Goal: Transaction & Acquisition: Subscribe to service/newsletter

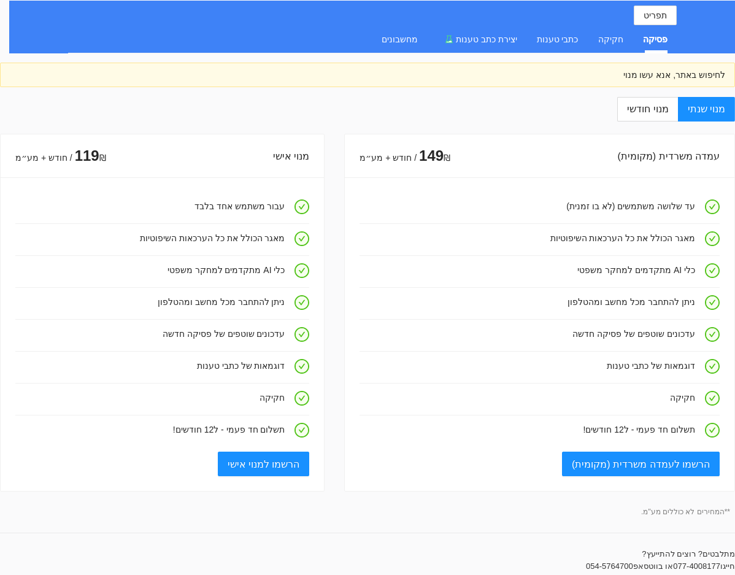
click at [652, 33] on div "פסיקה" at bounding box center [655, 40] width 25 height 14
click at [619, 39] on div "חקיקה" at bounding box center [611, 40] width 25 height 14
click at [651, 40] on div "פסיקה" at bounding box center [655, 40] width 25 height 14
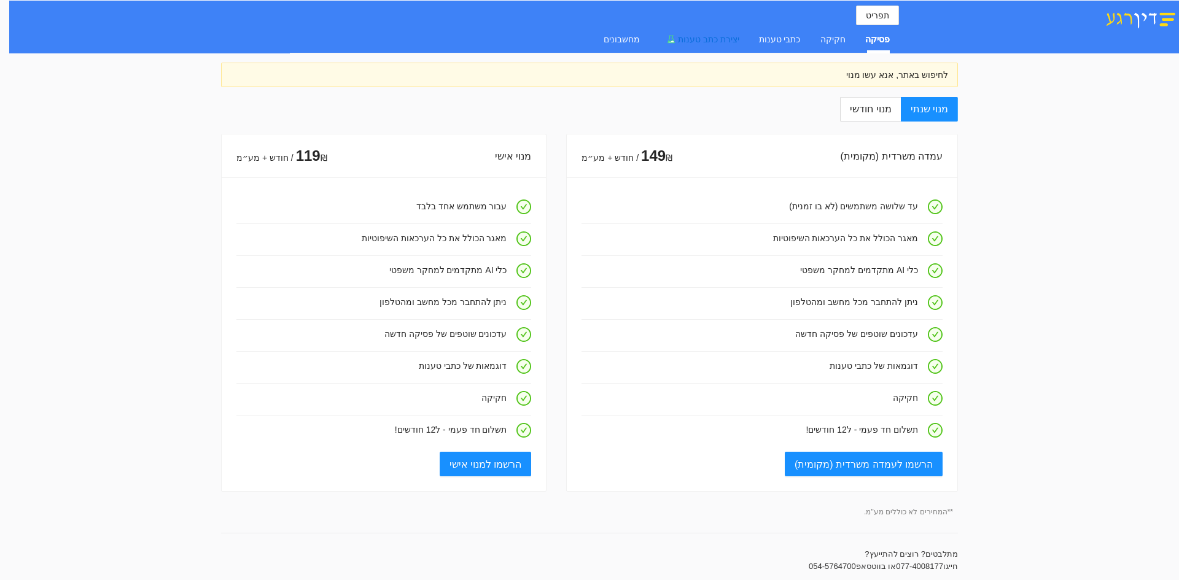
click at [736, 37] on span "יצירת כתב טענות" at bounding box center [708, 39] width 61 height 10
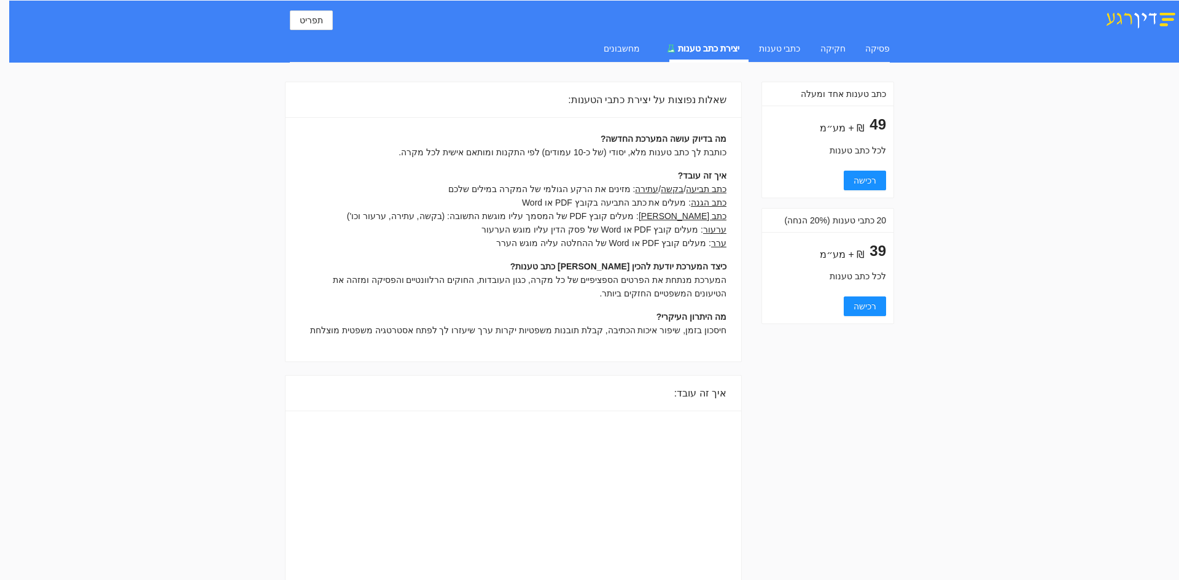
click at [864, 42] on div "פסיקה חקיקה כתבי טענות יצירת כתב טענות מחשבונים" at bounding box center [737, 48] width 306 height 28
click at [883, 50] on div "פסיקה" at bounding box center [877, 49] width 25 height 14
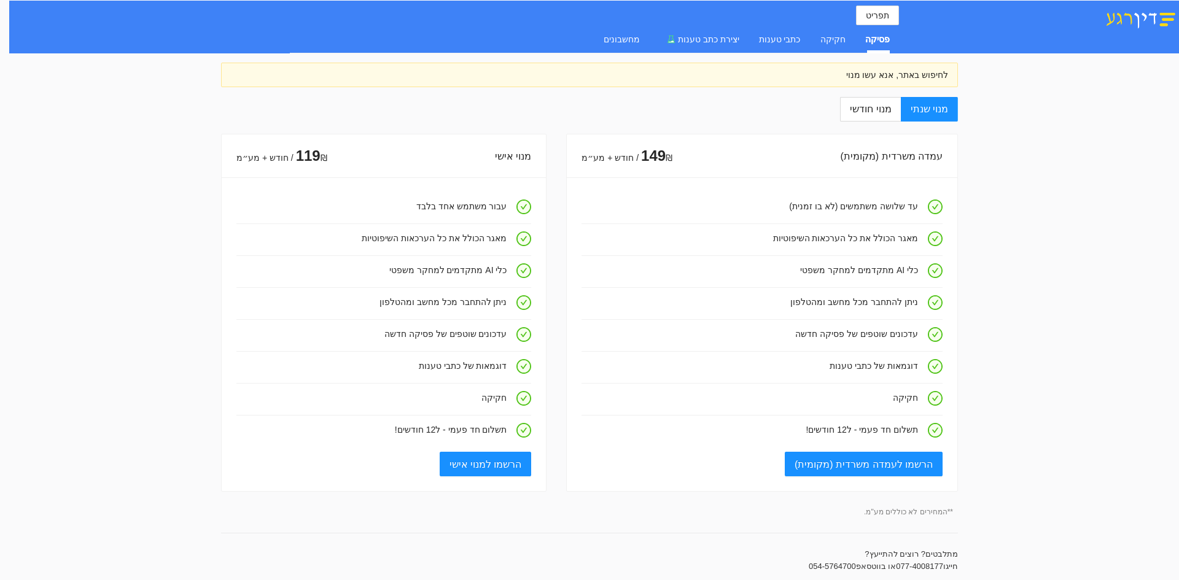
click at [1123, 17] on img at bounding box center [1140, 18] width 77 height 21
click at [887, 111] on span "מנוי חודשי" at bounding box center [870, 109] width 41 height 10
click at [899, 111] on input "מנוי חודשי" at bounding box center [899, 109] width 1 height 1
radio input "true"
click at [920, 110] on span "מנוי שנתי" at bounding box center [928, 109] width 37 height 10
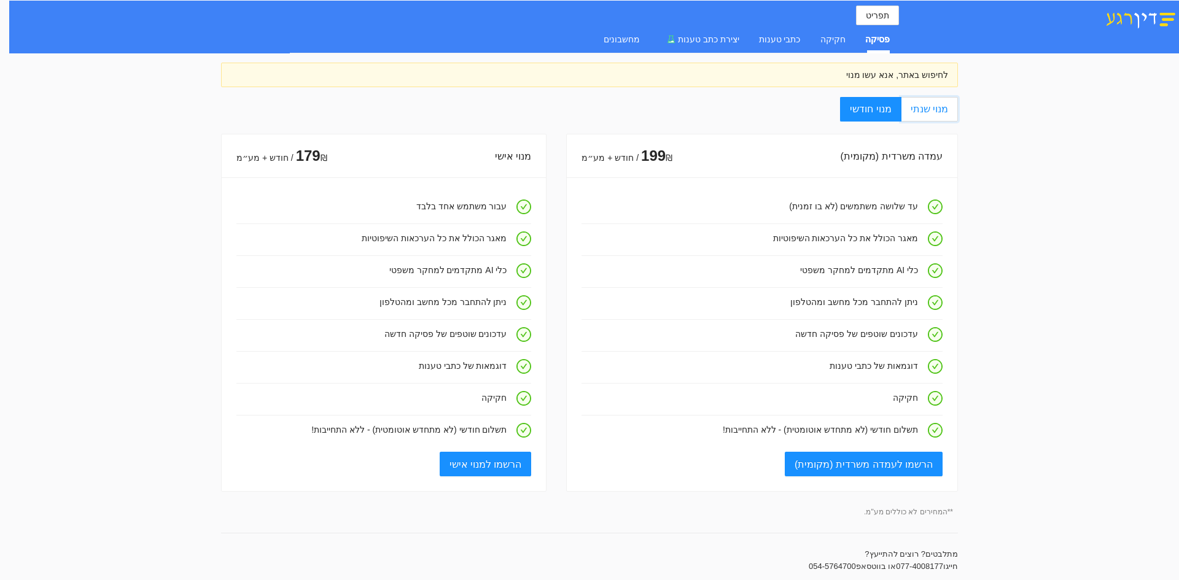
click at [956, 110] on input "מנוי שנתי" at bounding box center [956, 109] width 1 height 1
radio input "true"
radio input "false"
click at [920, 77] on div "לחיפוש באתר, אנא עשו מנוי" at bounding box center [589, 75] width 717 height 14
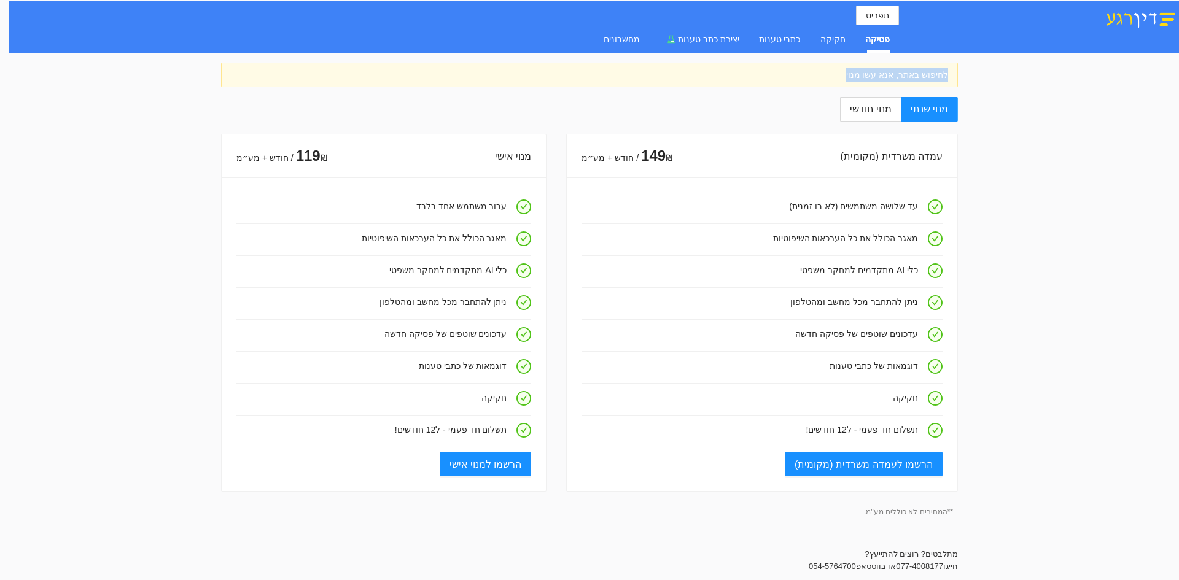
click at [920, 77] on div "לחיפוש באתר, אנא עשו מנוי" at bounding box center [589, 75] width 717 height 14
drag, startPoint x: 1006, startPoint y: 356, endPoint x: 999, endPoint y: 344, distance: 13.5
click at [717, 36] on span "יצירת כתב טענות" at bounding box center [708, 39] width 61 height 10
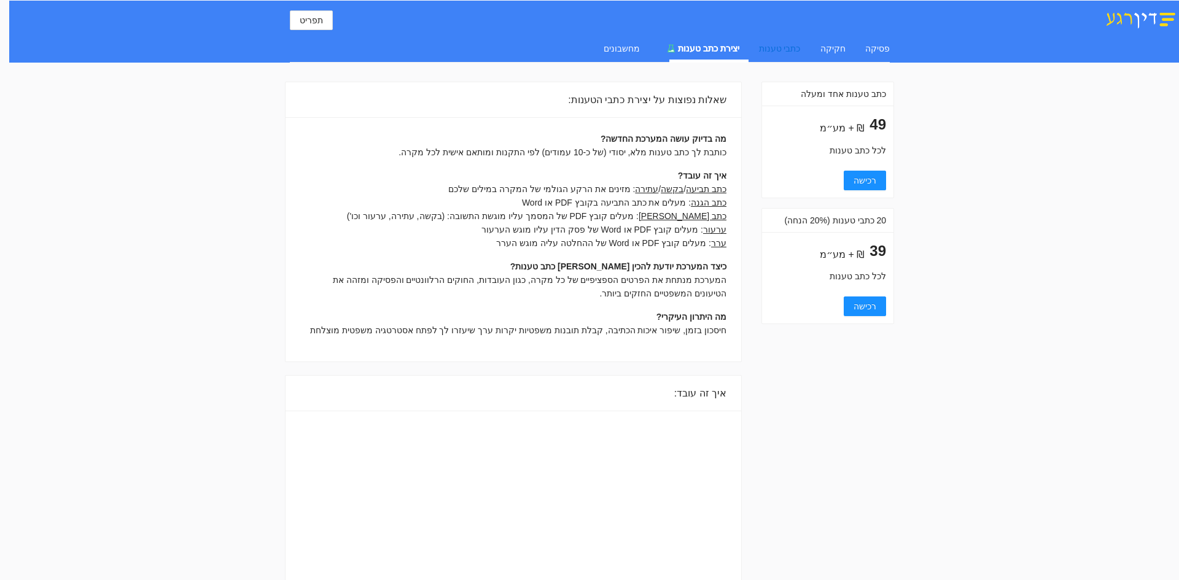
click at [801, 54] on div "כתבי טענות" at bounding box center [780, 49] width 42 height 14
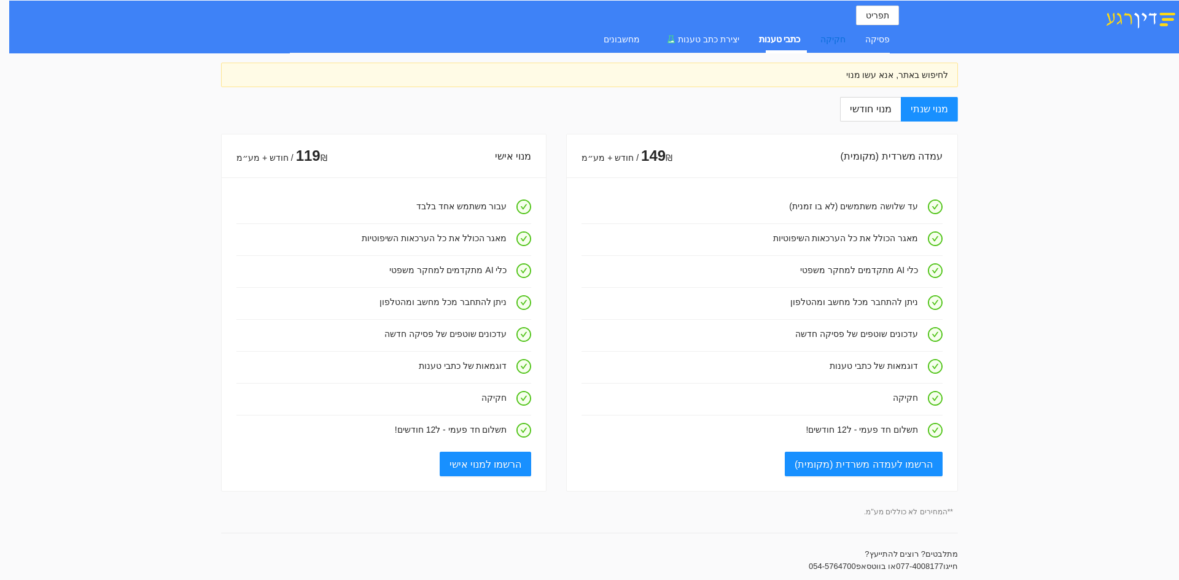
click at [840, 42] on div "חקיקה" at bounding box center [832, 40] width 25 height 14
click at [877, 15] on span "תפריט" at bounding box center [877, 16] width 23 height 14
click at [825, 118] on div "מנוי שנתי מנוי חודשי עמדה משרדית (מקומית) 149 ₪ / חודש + מע״מ עד שלושה משתמשים …" at bounding box center [589, 557] width 737 height 920
click at [732, 79] on div "לחיפוש באתר, אנא עשו מנוי" at bounding box center [589, 75] width 717 height 14
click at [920, 74] on div "לחיפוש באתר, אנא עשו מנוי" at bounding box center [589, 75] width 717 height 14
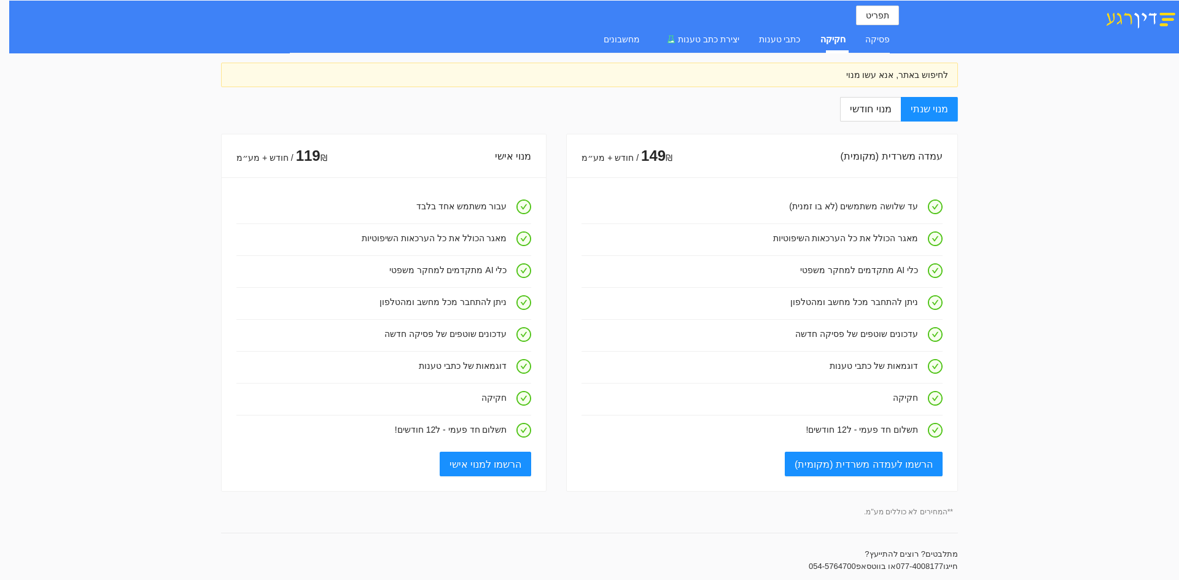
click at [1140, 10] on img at bounding box center [1140, 18] width 77 height 21
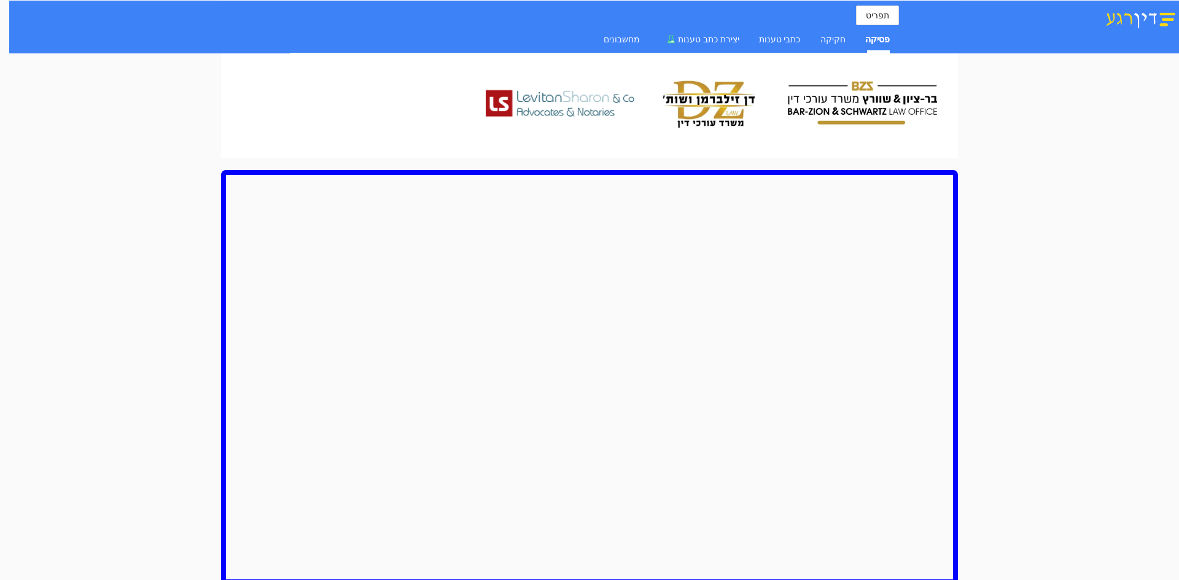
scroll to position [553, 0]
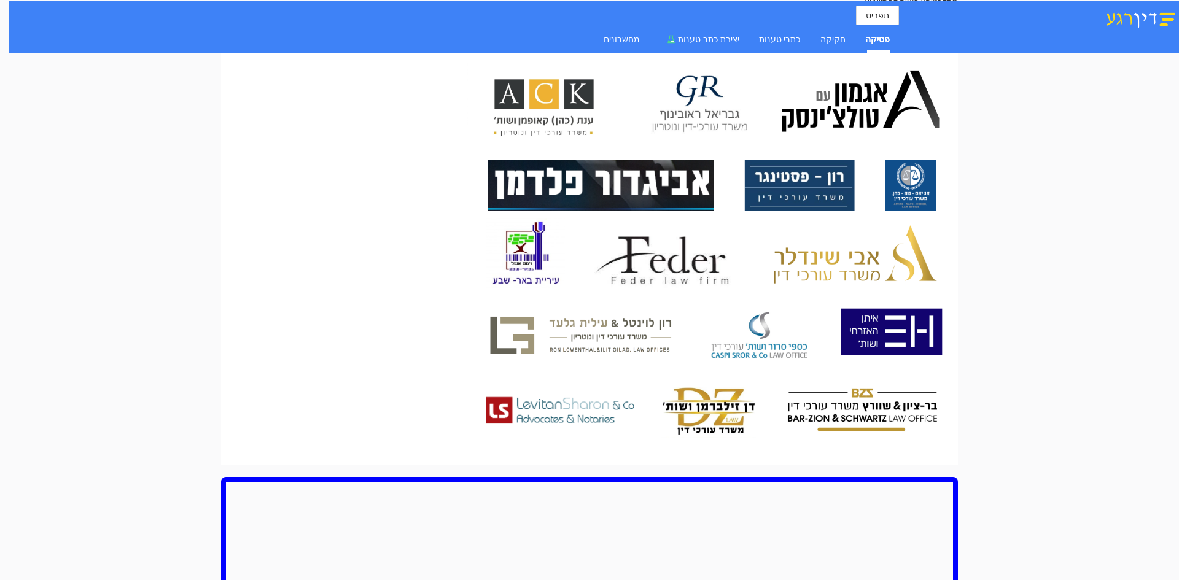
click at [903, 192] on img at bounding box center [712, 255] width 491 height 399
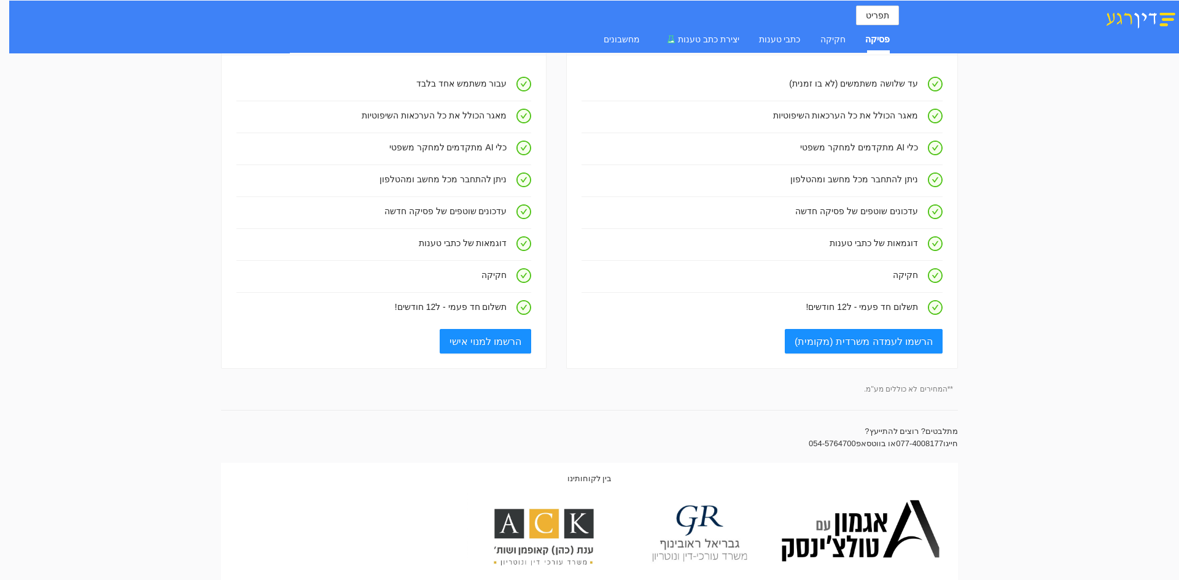
scroll to position [307, 0]
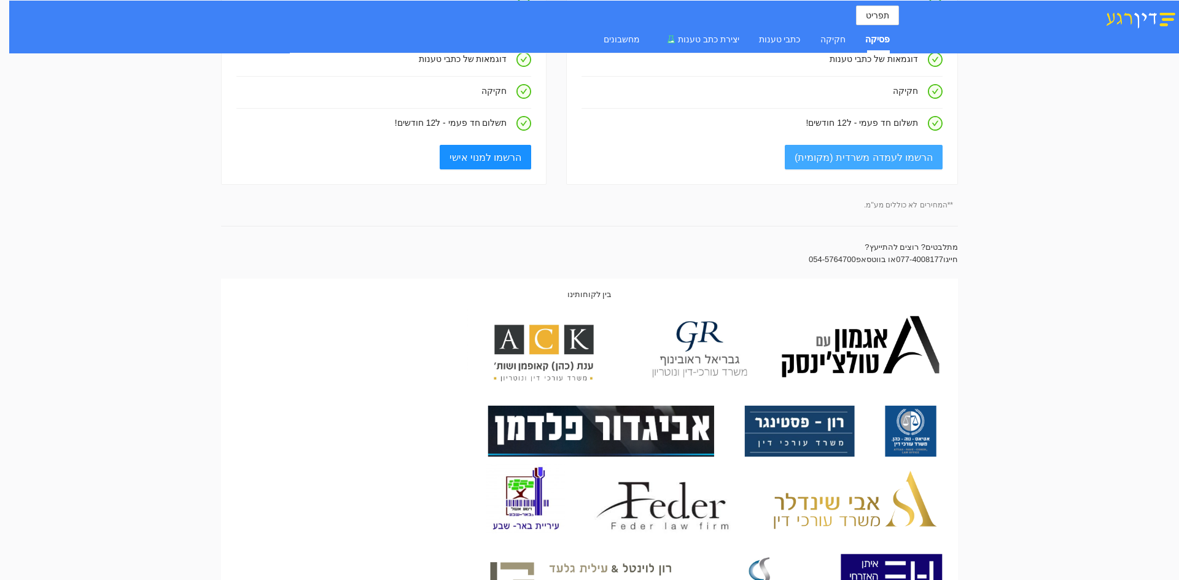
click at [905, 160] on span "הרשמו לעמדה משרדית (מקומית)" at bounding box center [863, 157] width 138 height 15
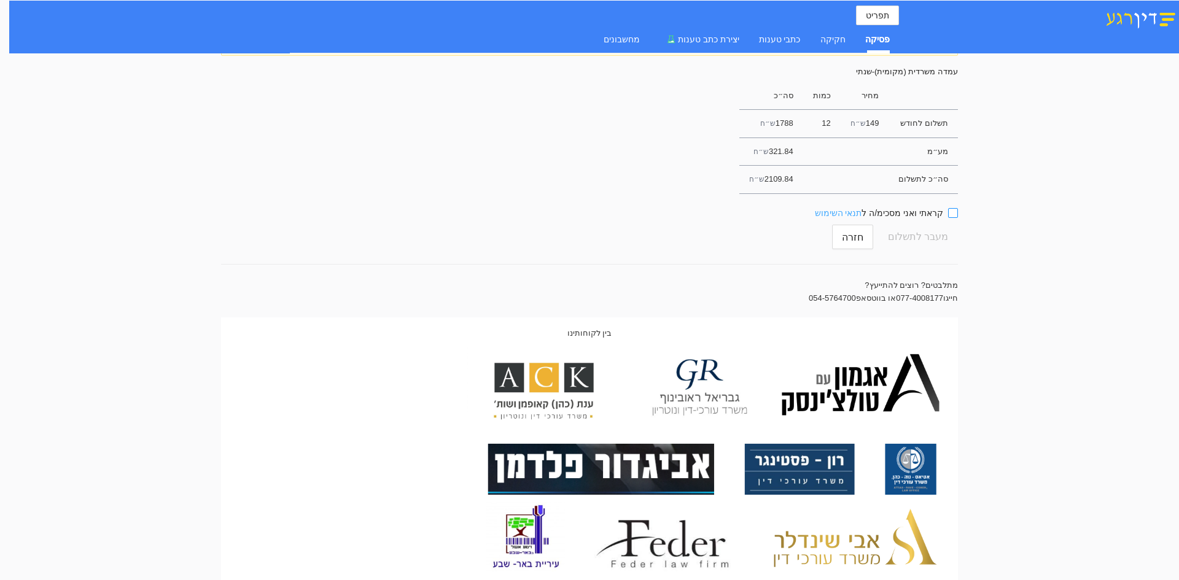
scroll to position [0, 0]
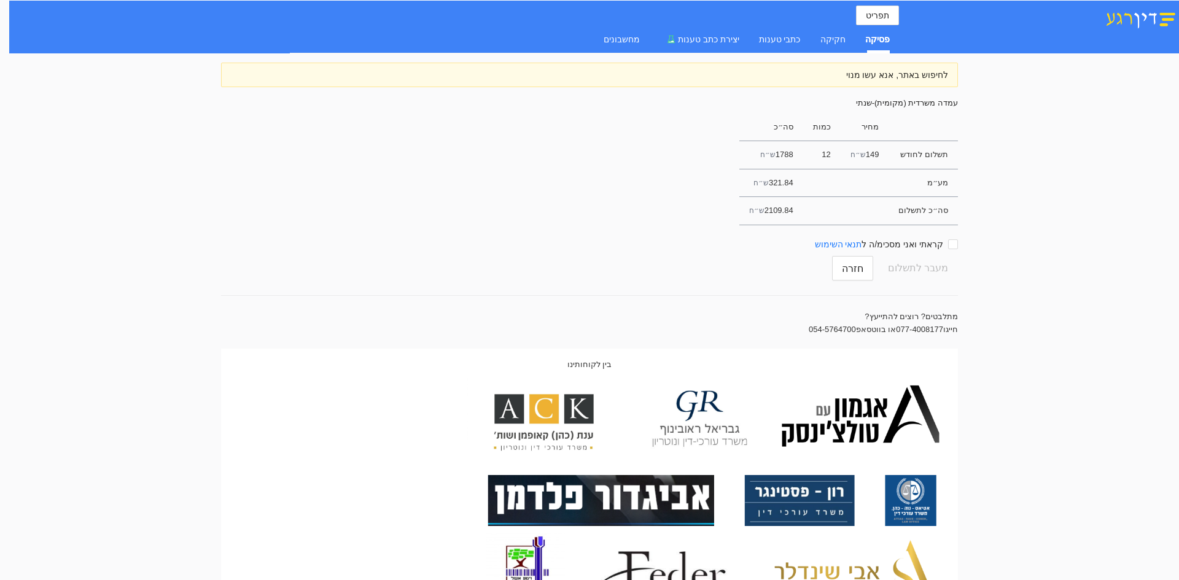
click at [803, 206] on td "2109.84 ש״ח" at bounding box center [771, 211] width 64 height 28
click at [1122, 25] on img at bounding box center [1140, 18] width 77 height 21
